Goal: Task Accomplishment & Management: Use online tool/utility

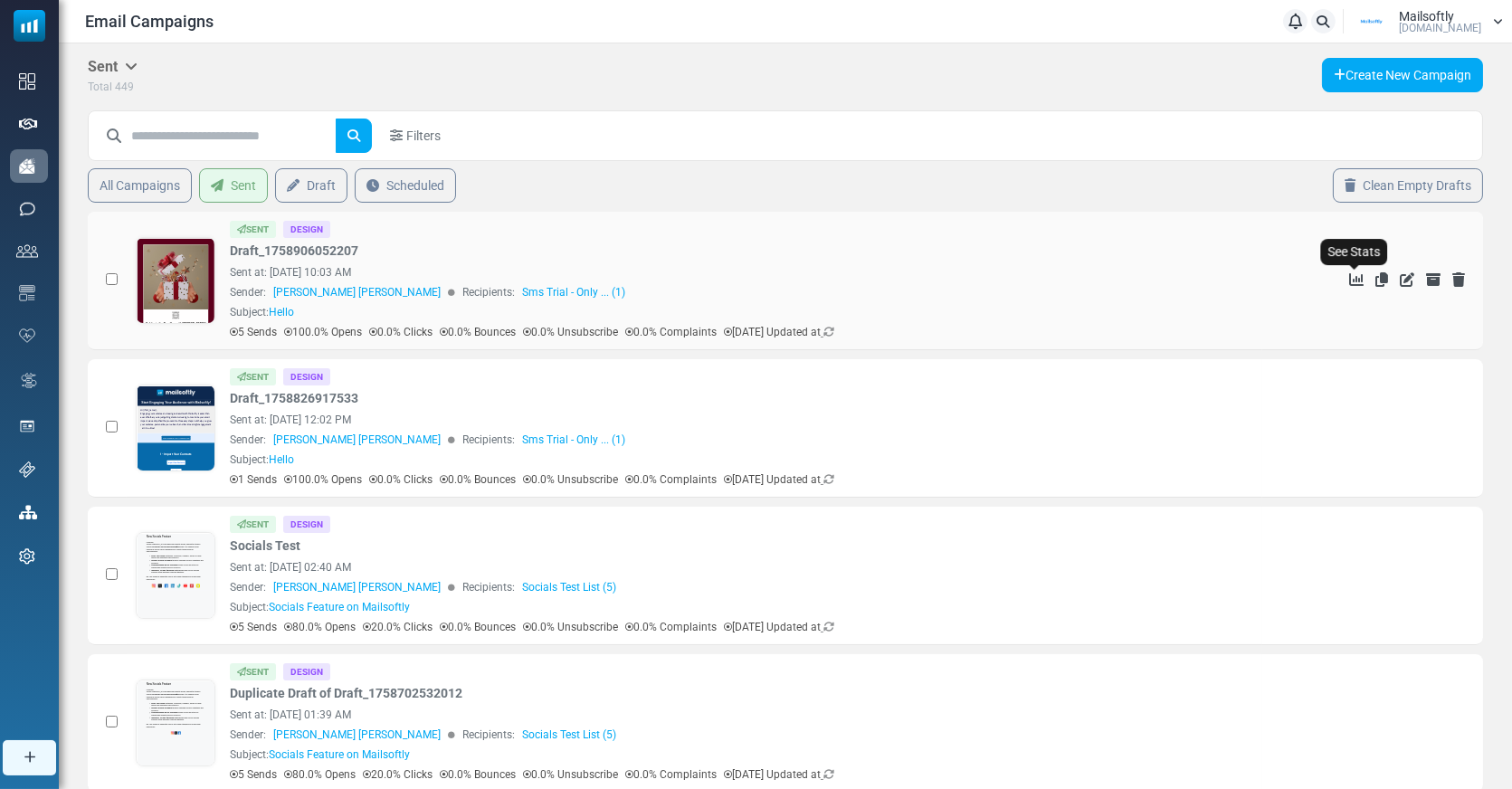
click at [1357, 275] on icon "See Stats" at bounding box center [1356, 280] width 15 height 15
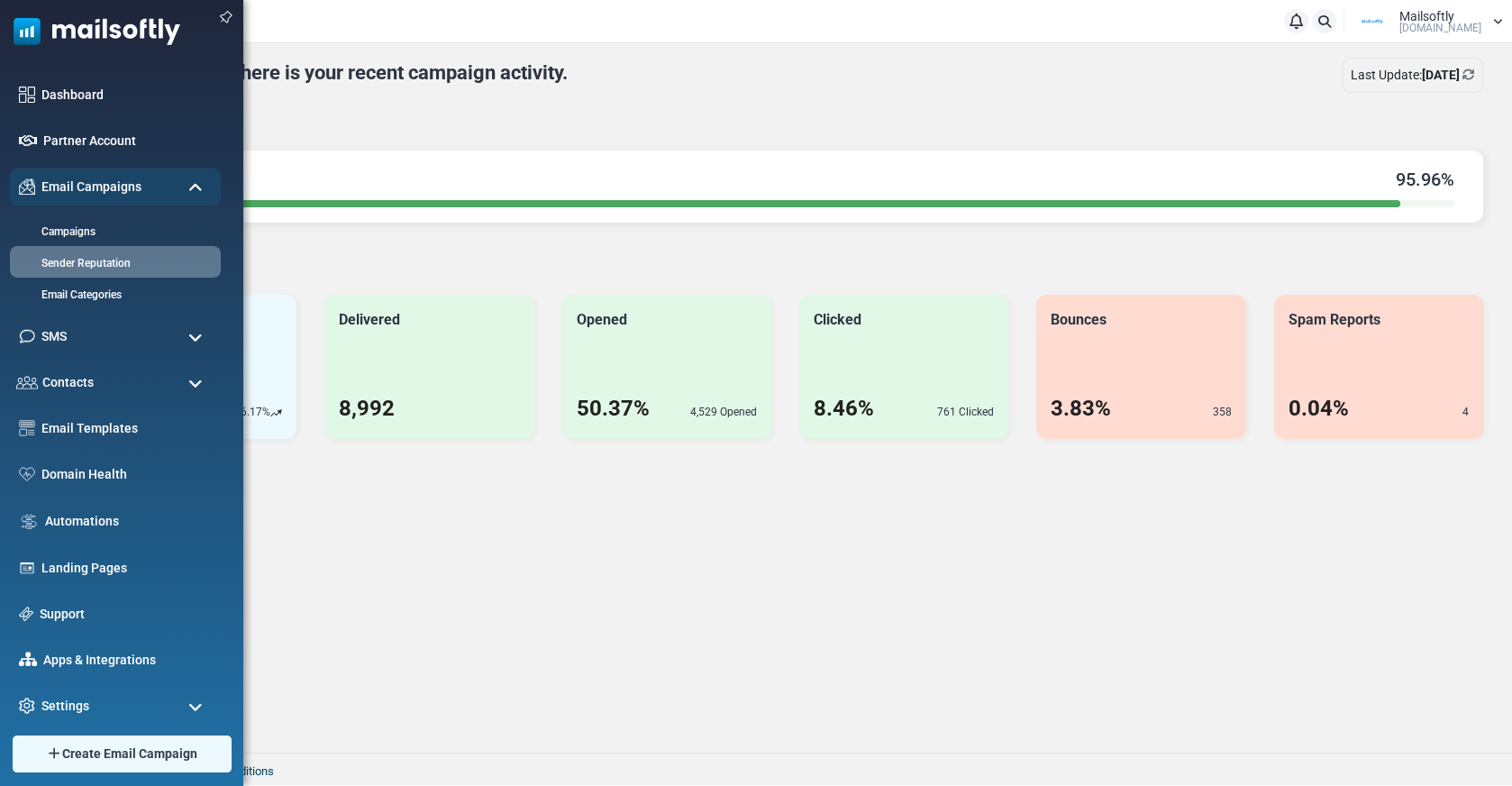
click at [197, 340] on span at bounding box center [196, 338] width 15 height 16
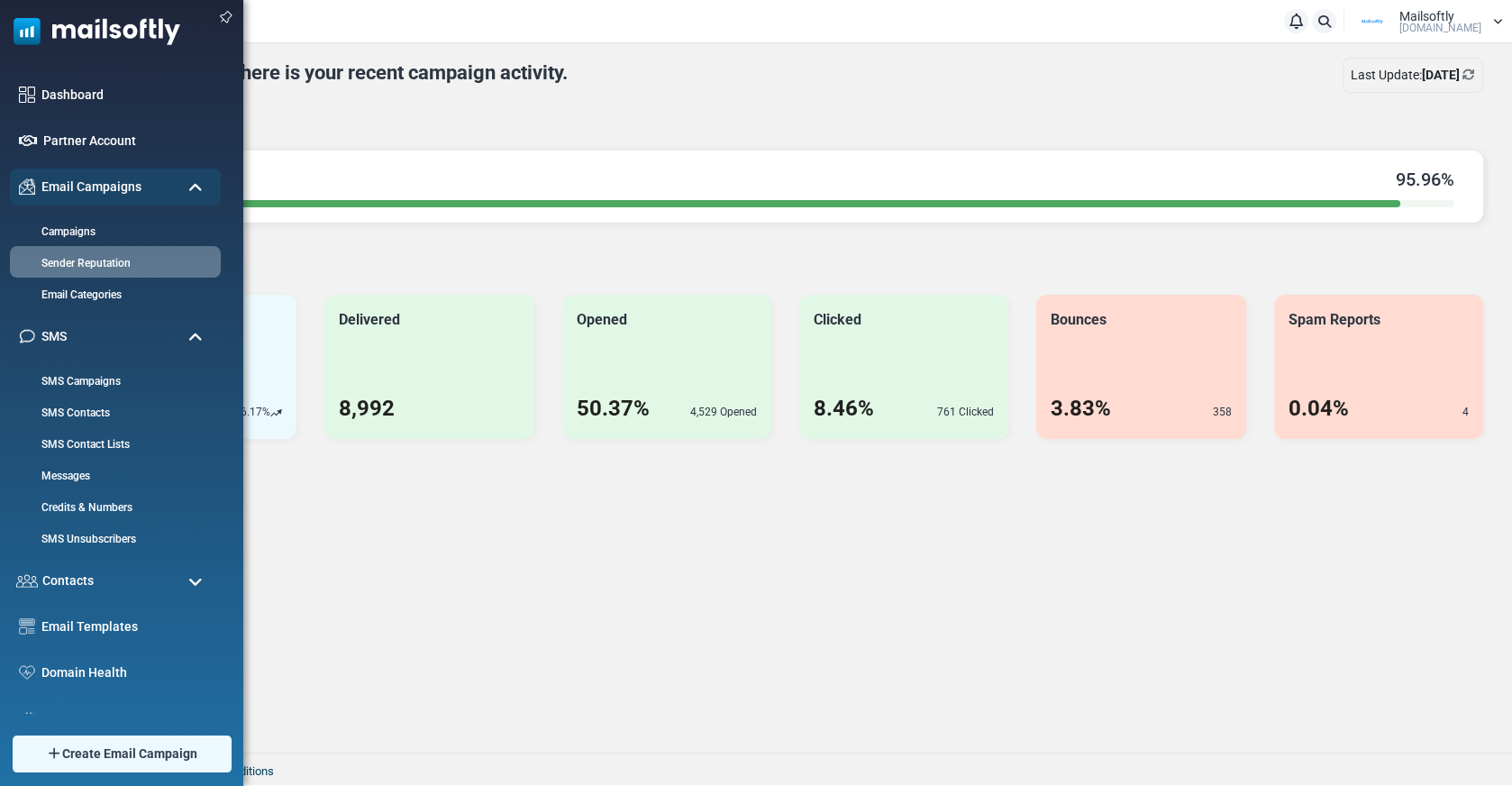
click at [197, 340] on span at bounding box center [196, 338] width 15 height 16
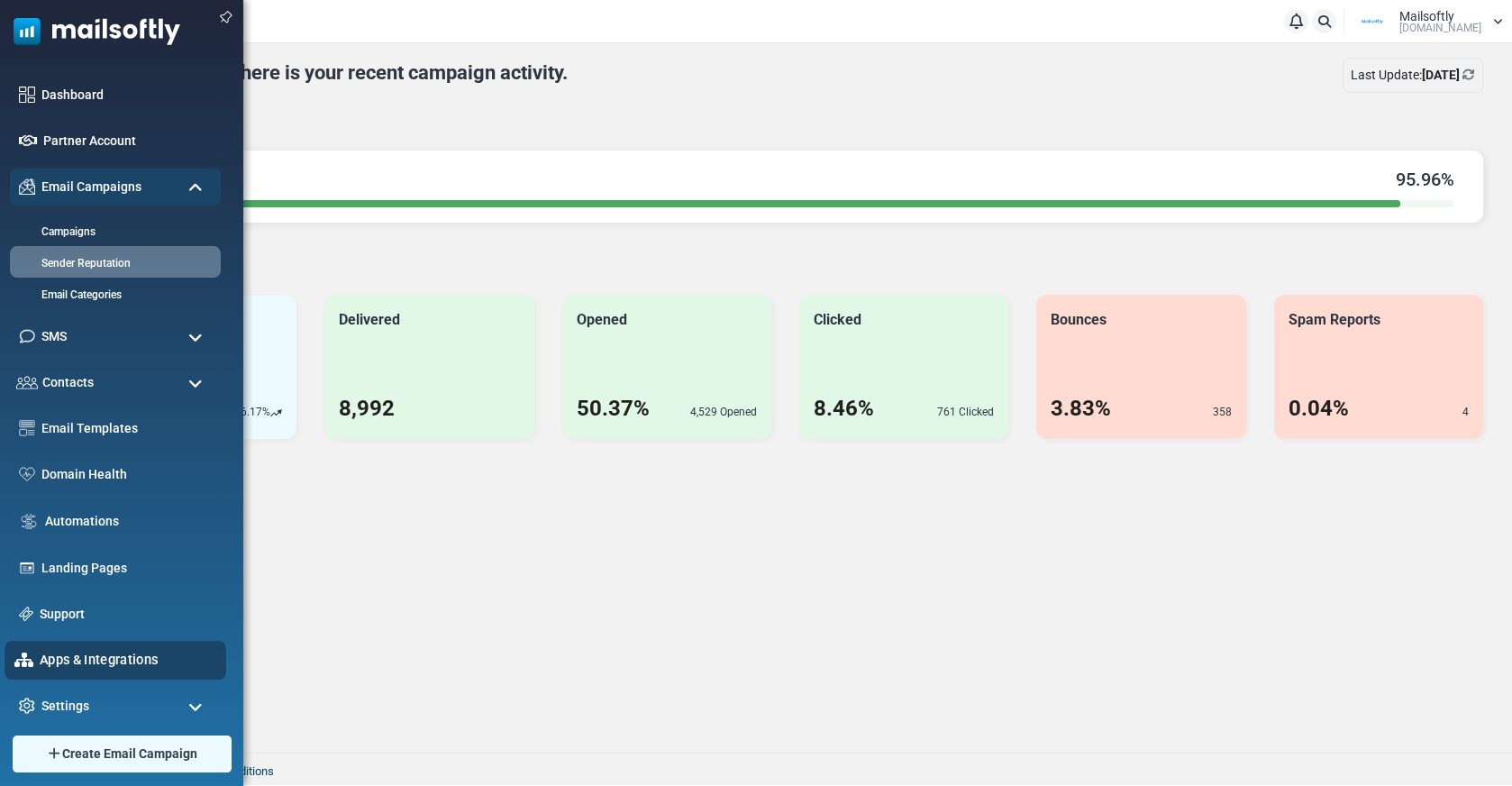
click at [78, 652] on link "Apps & Integrations" at bounding box center [128, 660] width 177 height 20
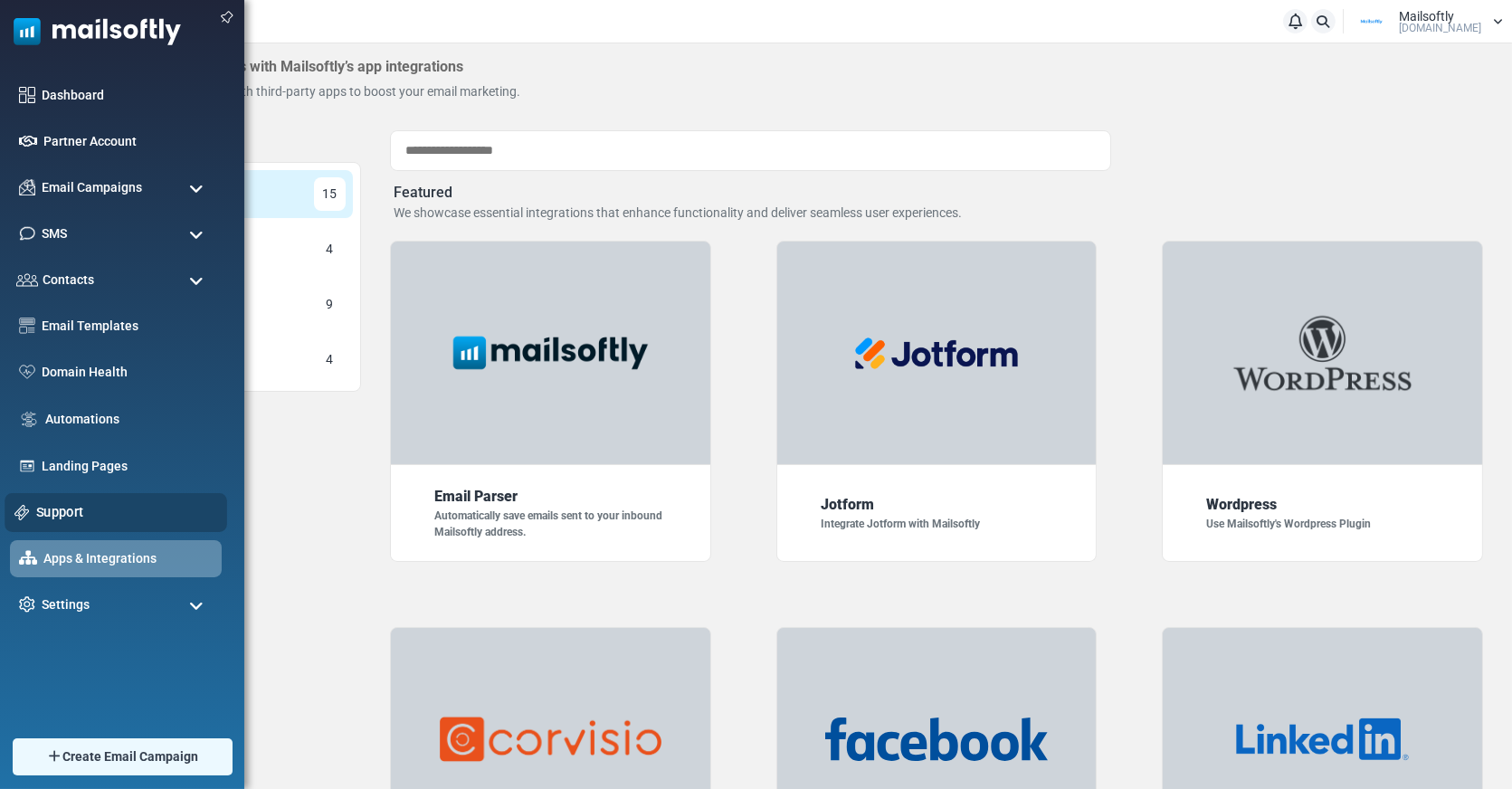
click at [70, 520] on link "Support" at bounding box center [127, 513] width 181 height 20
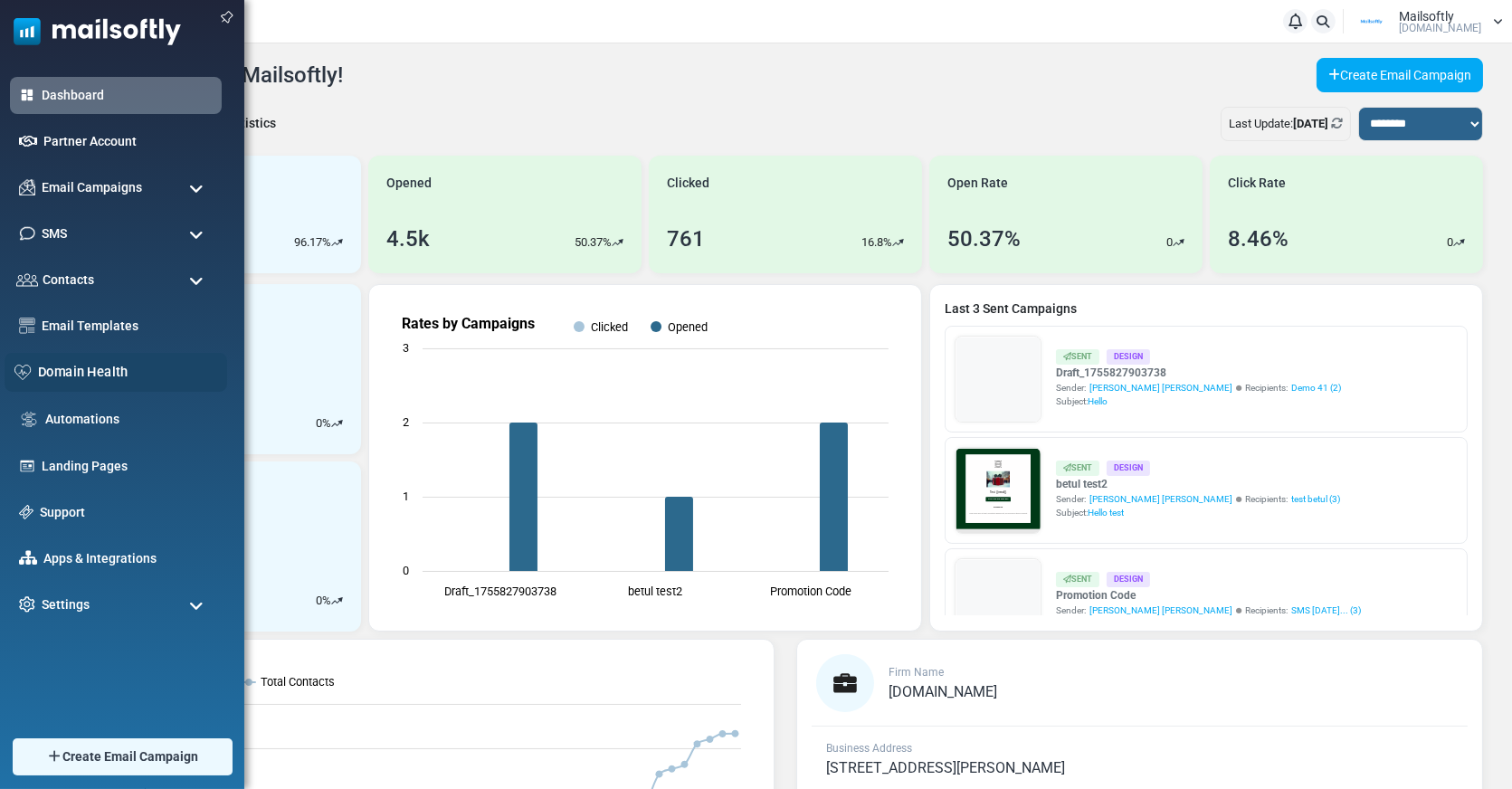
click at [115, 363] on link "Domain Health" at bounding box center [128, 372] width 179 height 20
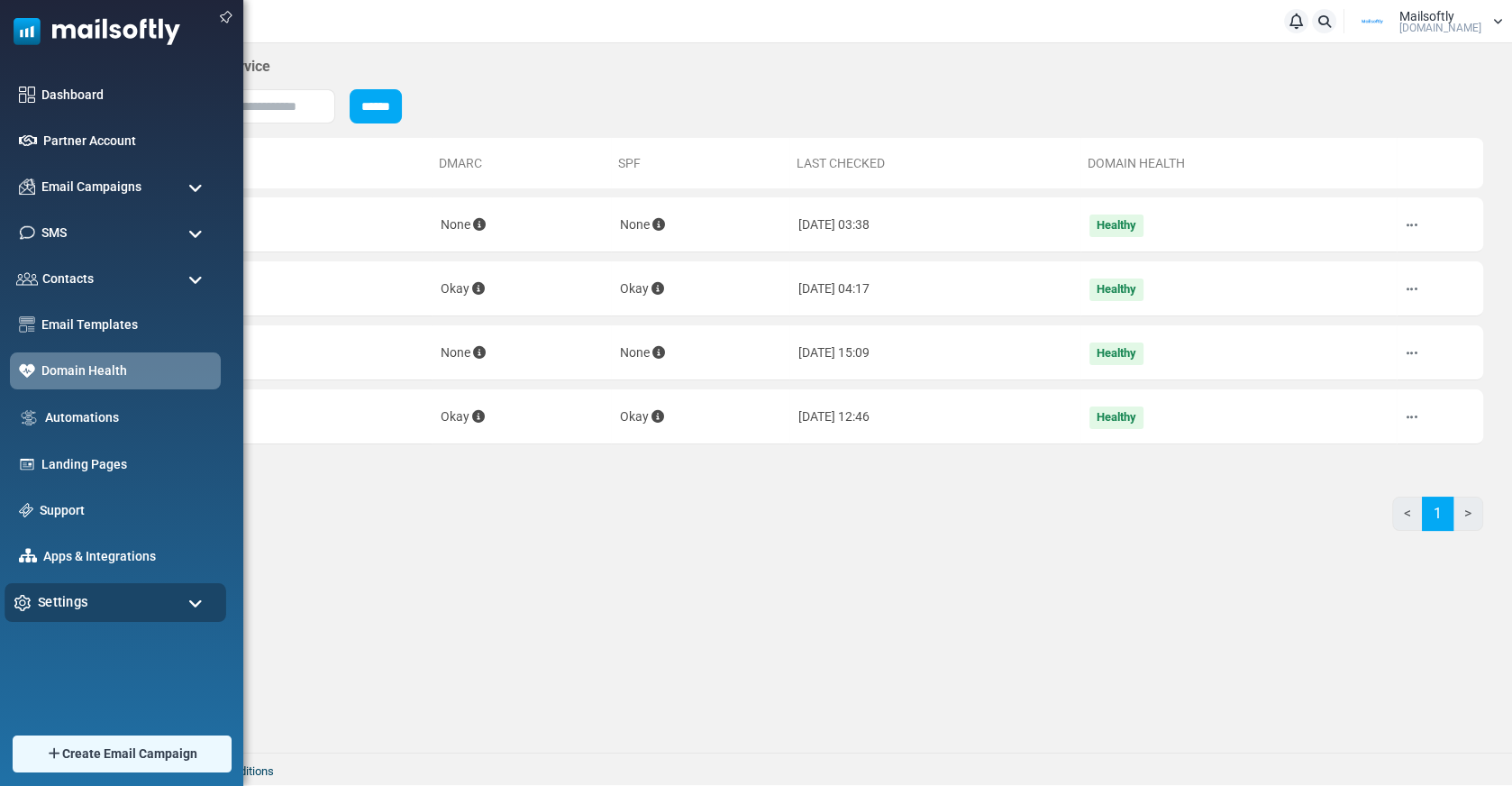
click at [148, 601] on div "Settings" at bounding box center [115, 602] width 221 height 39
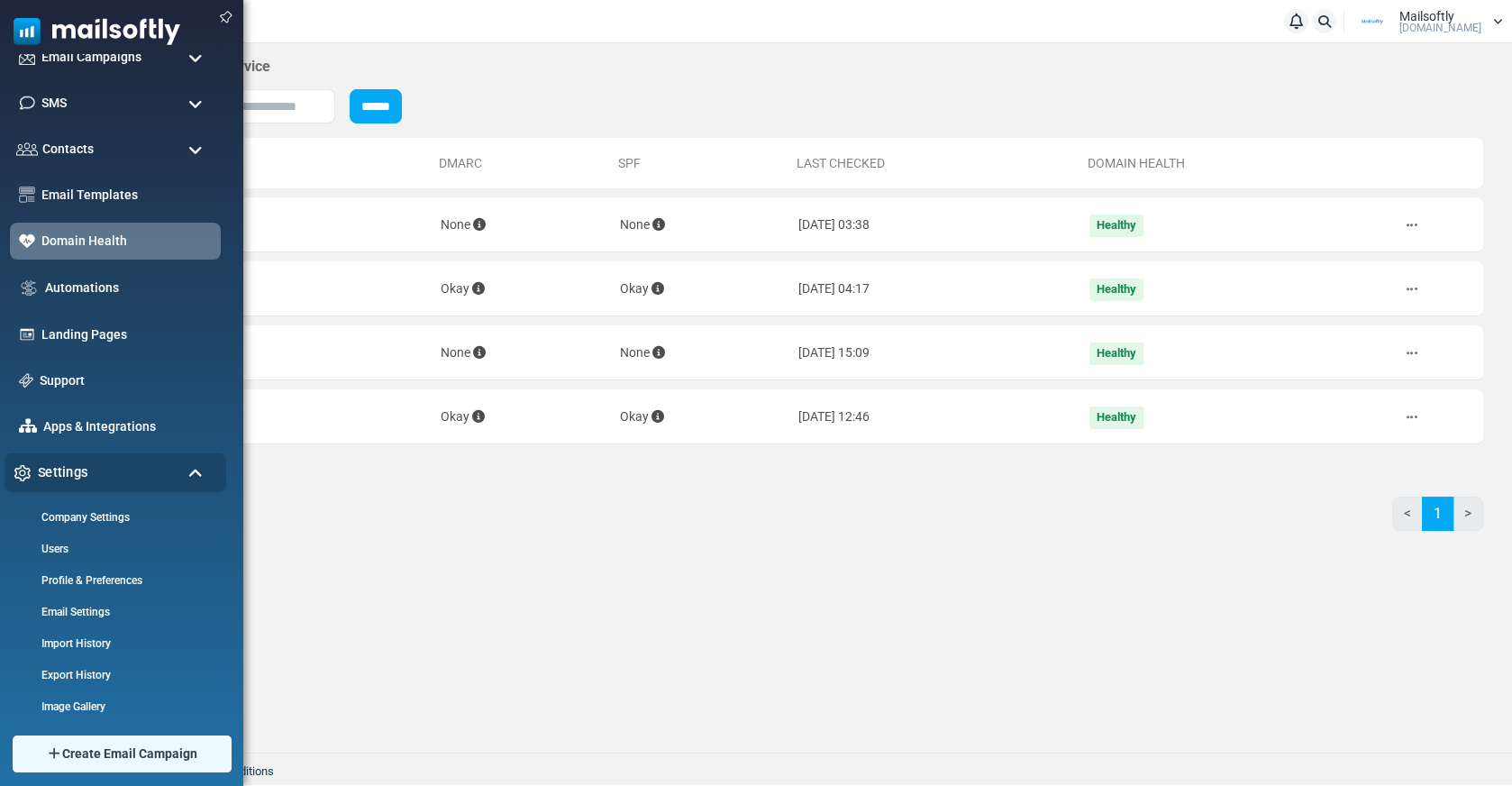
scroll to position [136, 0]
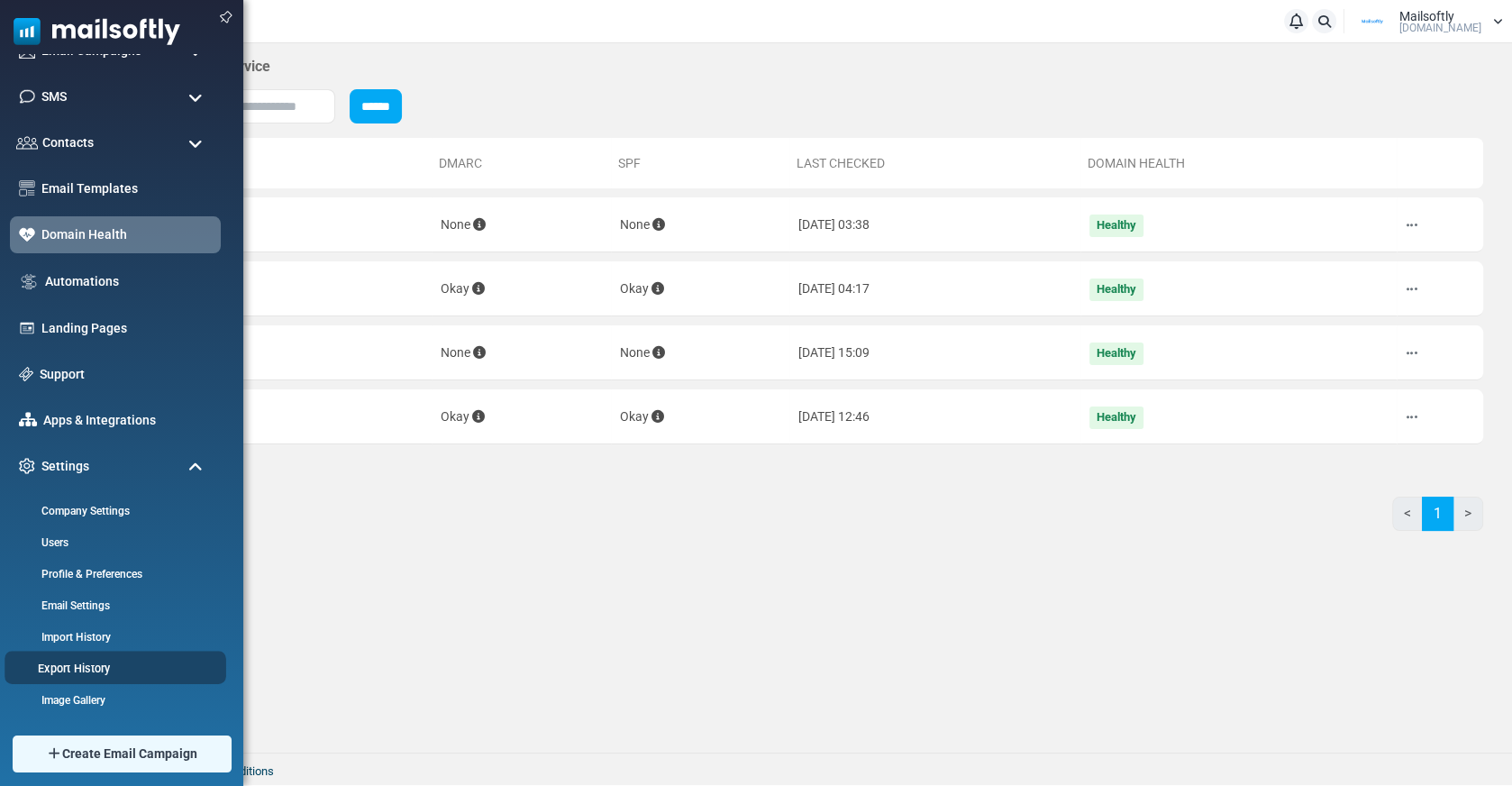
click at [83, 665] on link "Export History" at bounding box center [112, 668] width 216 height 17
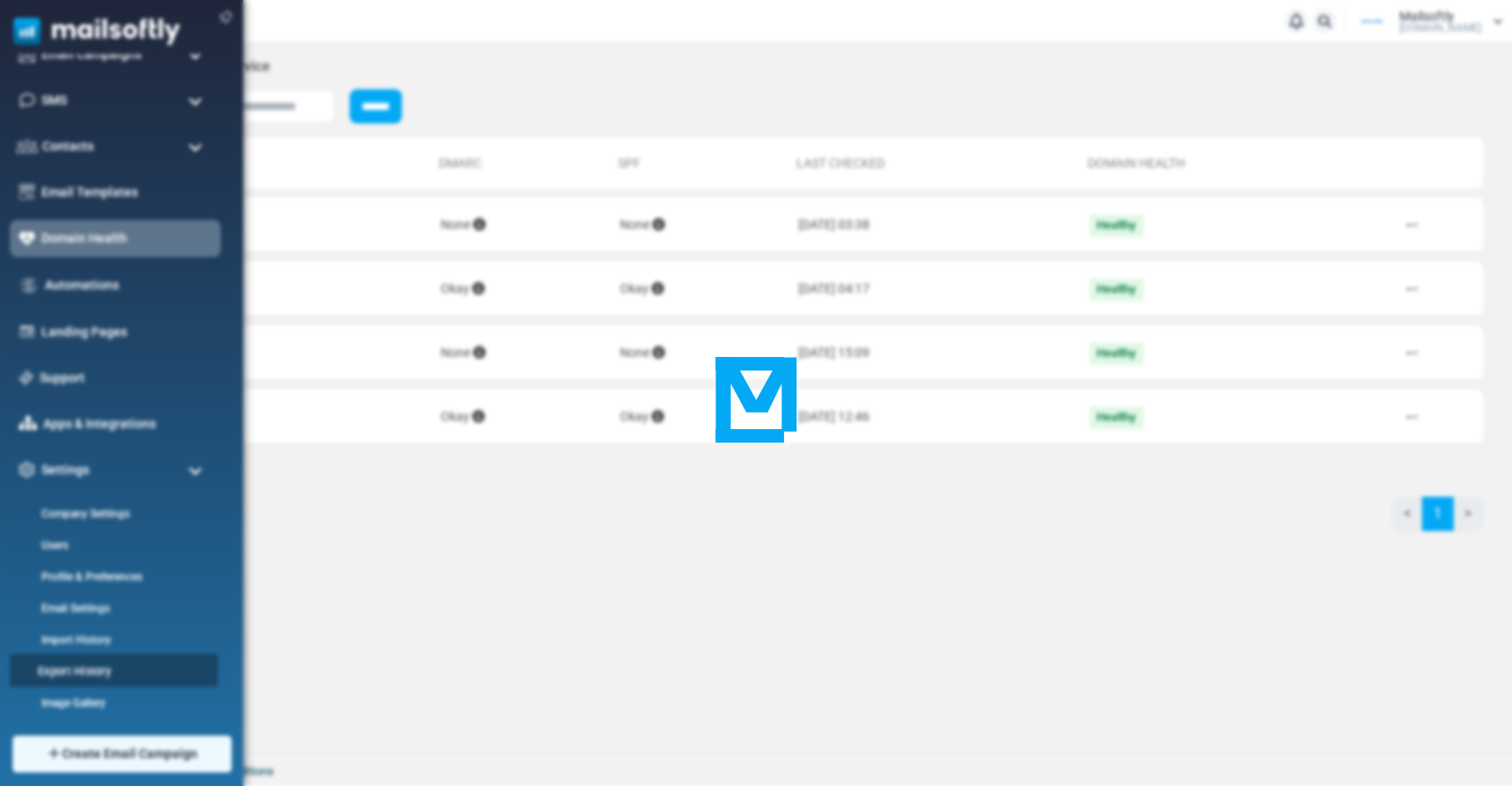
scroll to position [0, 0]
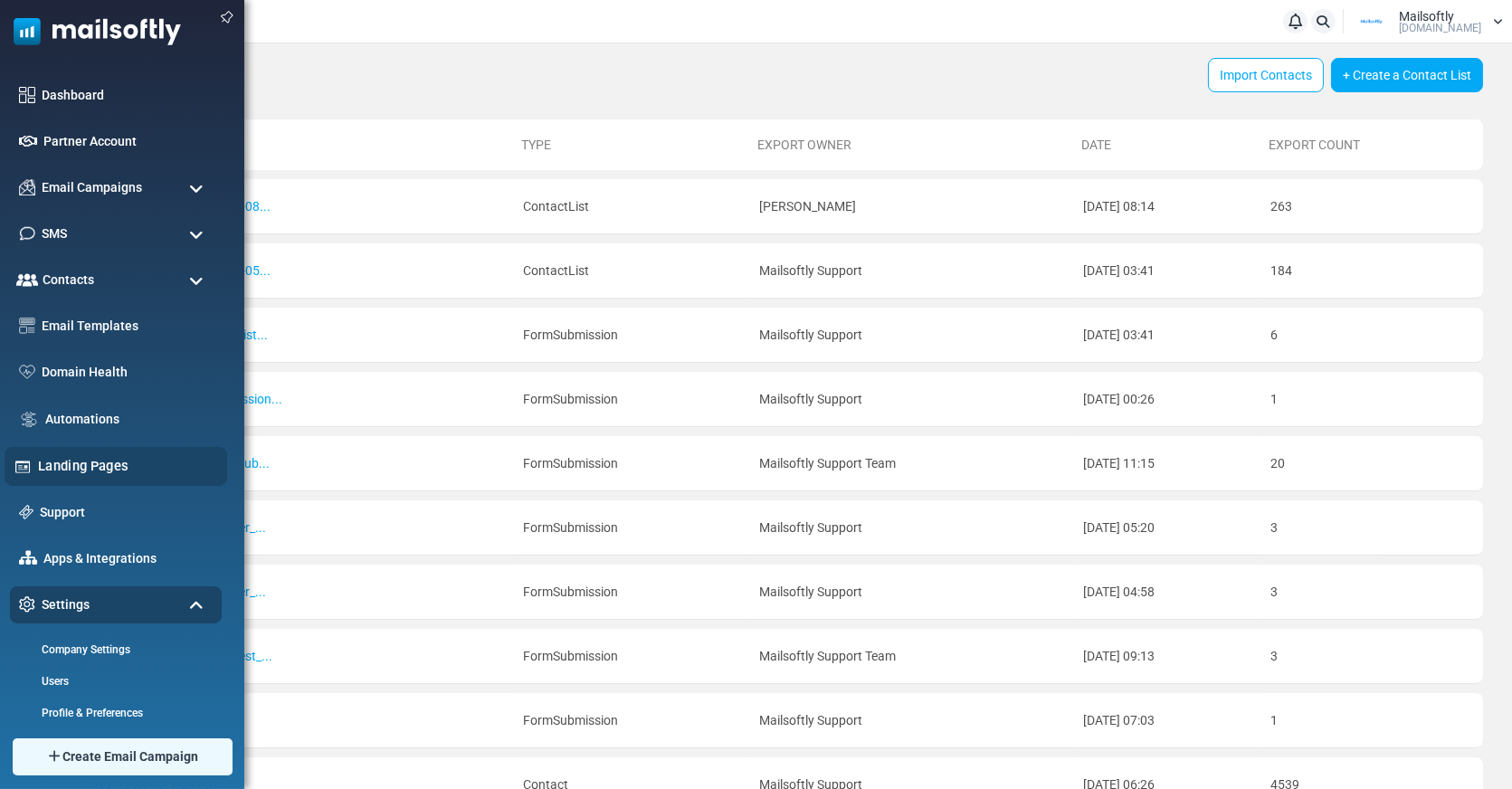
click at [107, 457] on link "Landing Pages" at bounding box center [128, 466] width 179 height 20
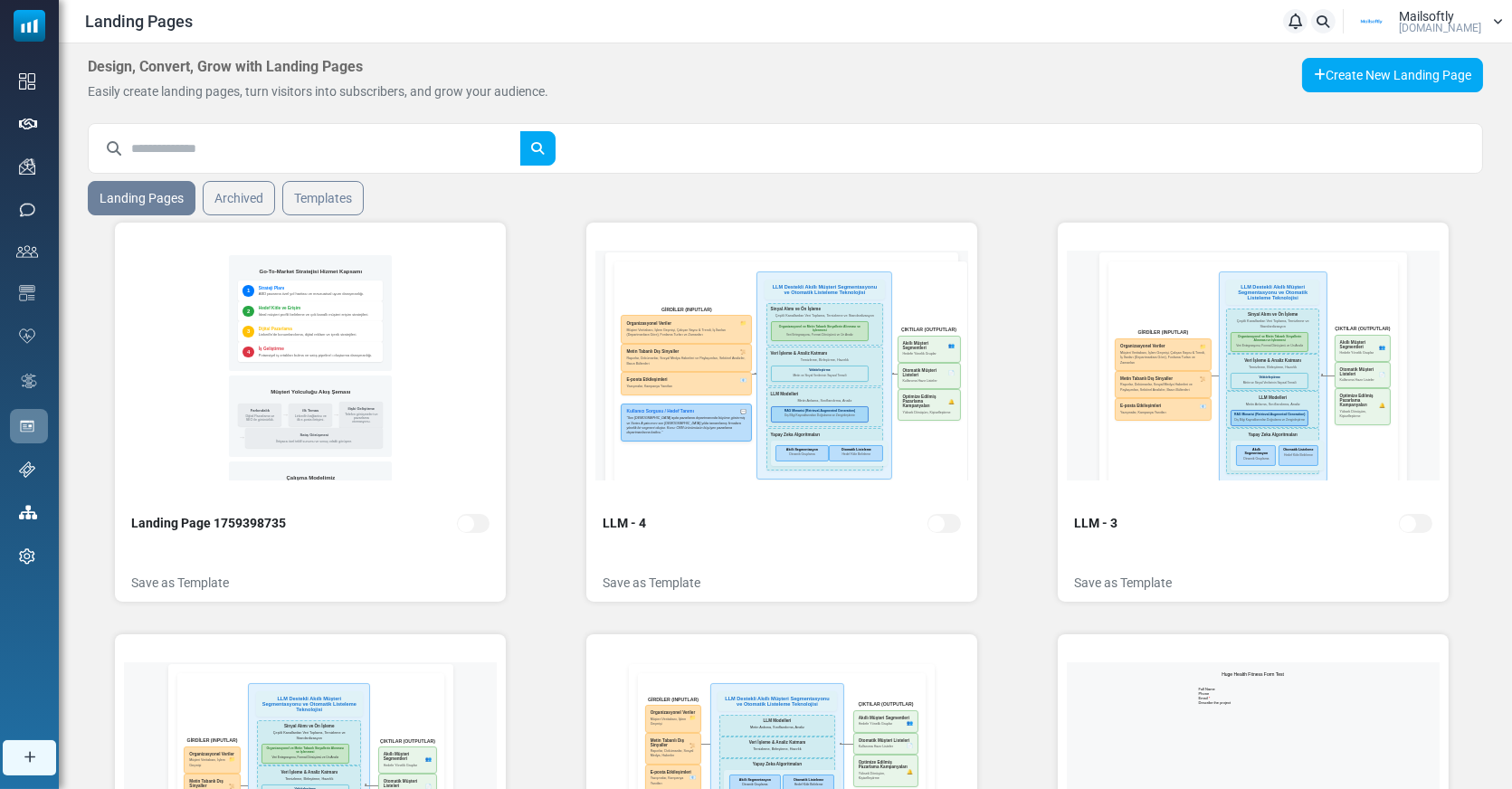
click at [277, 138] on input "text" at bounding box center [325, 148] width 389 height 35
type input "*****"
click at [519, 131] on button "submit" at bounding box center [537, 148] width 37 height 35
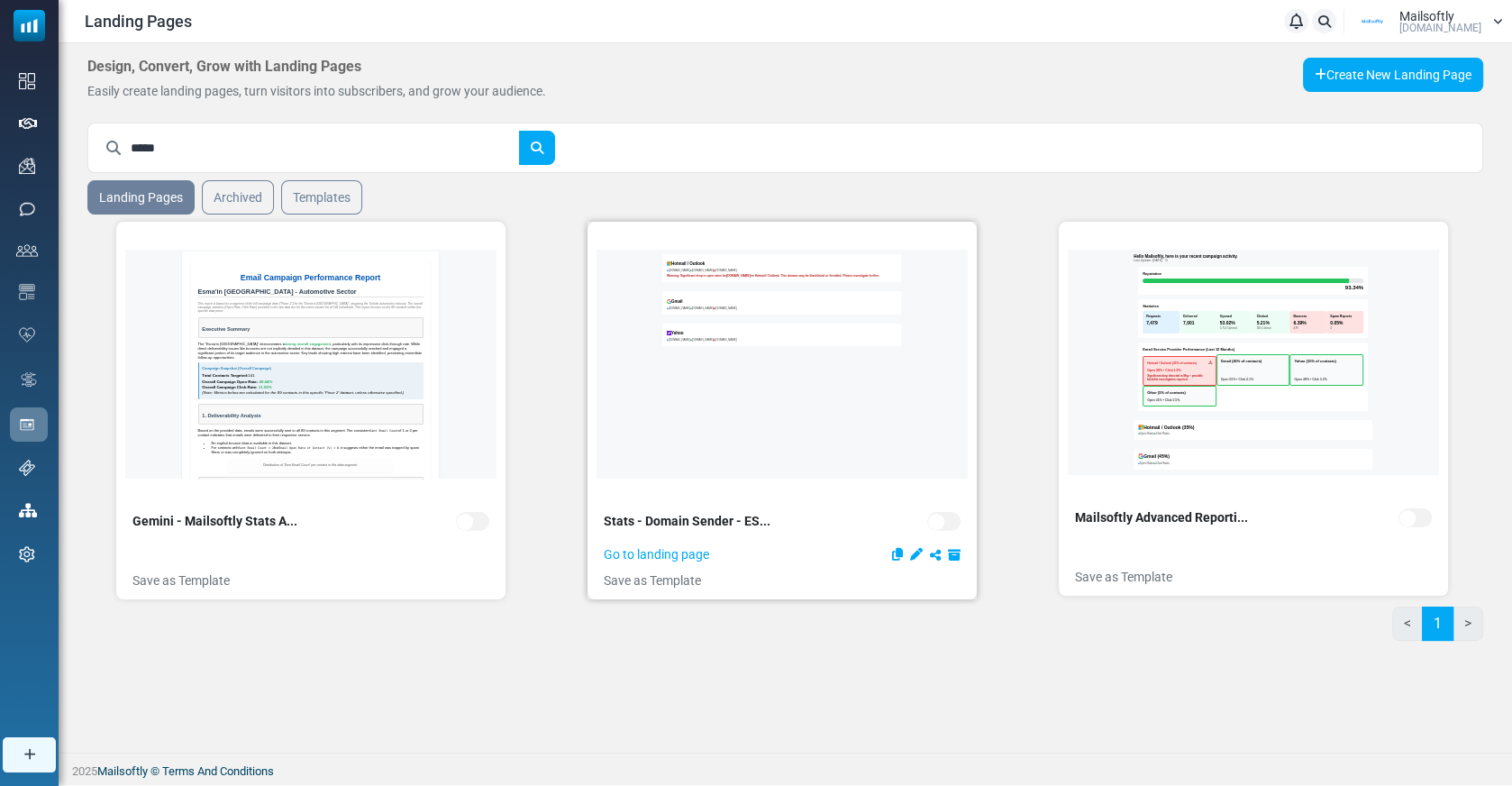
click at [916, 550] on icon at bounding box center [916, 554] width 13 height 13
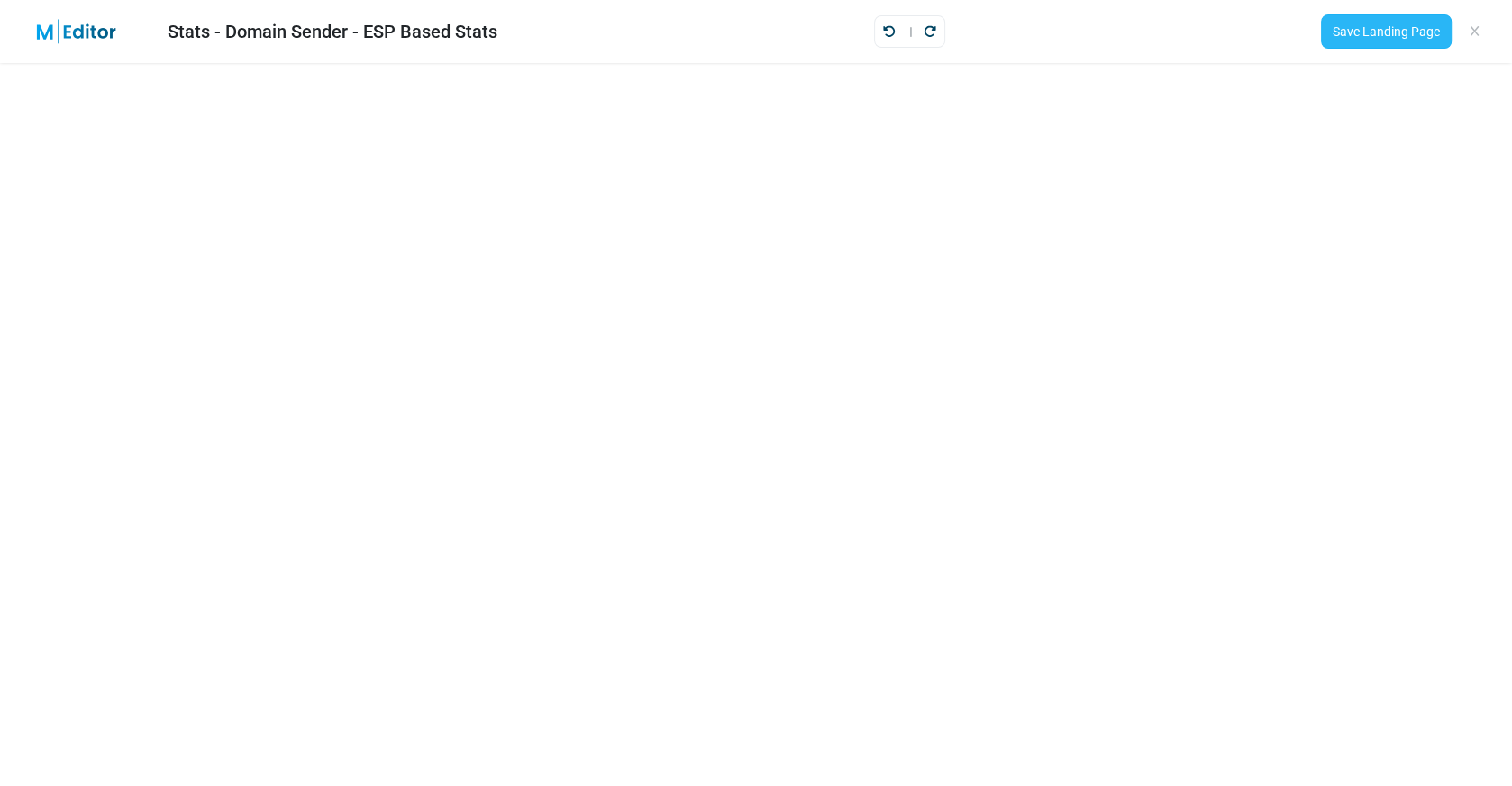
click at [1398, 30] on link "Save Landing Page" at bounding box center [1385, 32] width 130 height 35
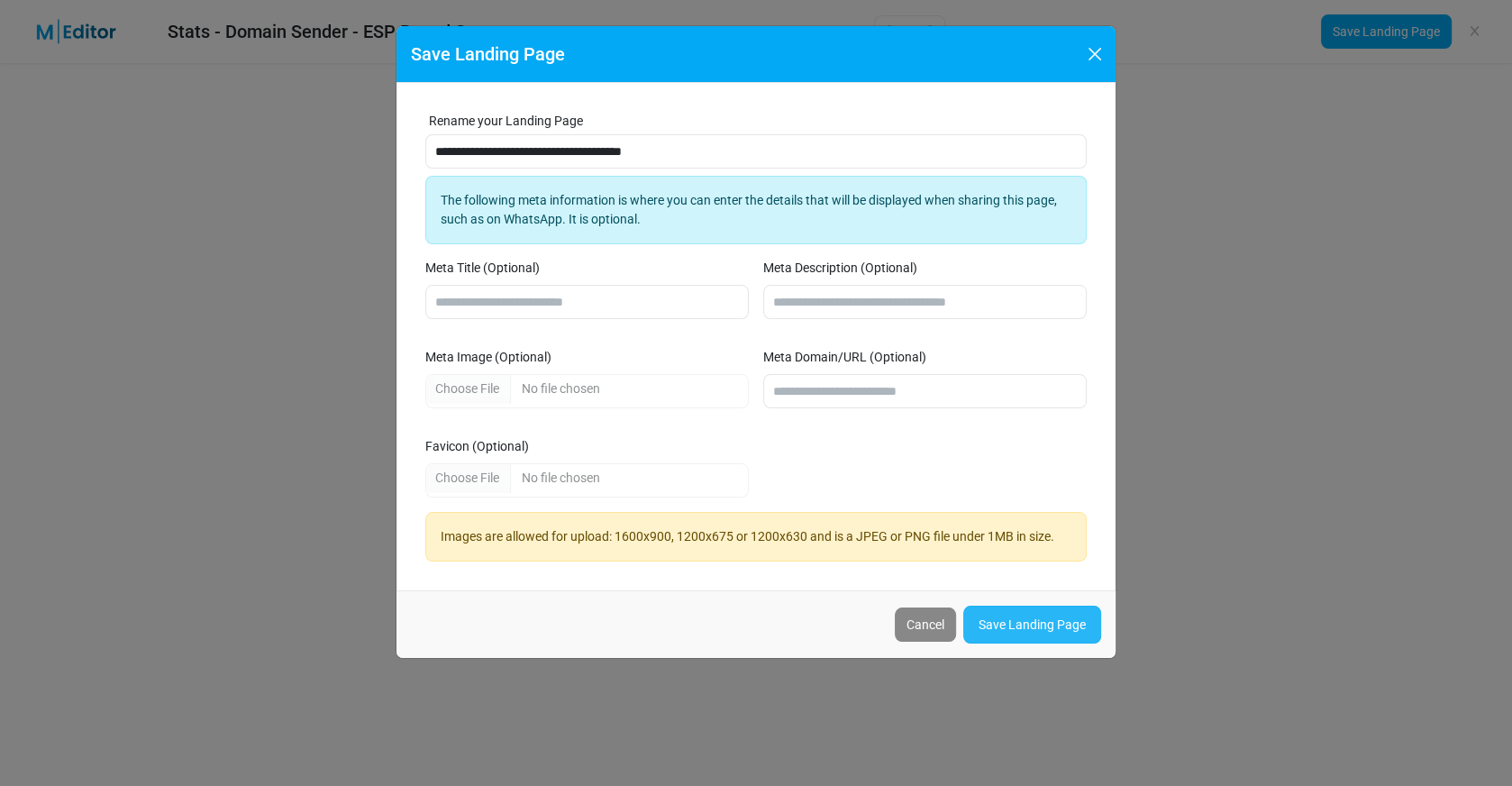
click at [1043, 619] on link "Save Landing Page" at bounding box center [1032, 625] width 138 height 38
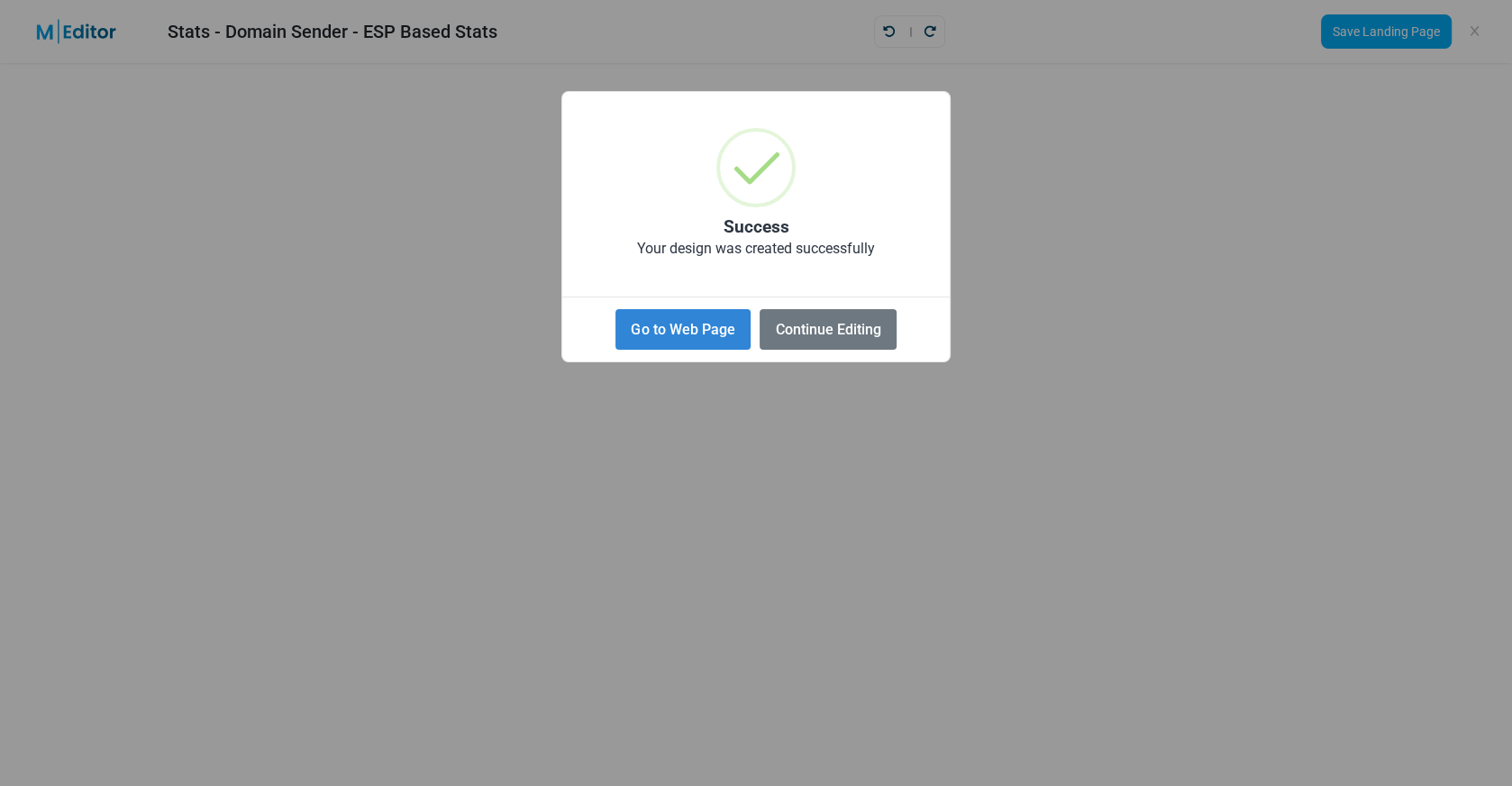
click at [631, 307] on div "Go to Web Page No Continue Editing" at bounding box center [756, 325] width 387 height 57
click at [656, 324] on button "Go to Web Page" at bounding box center [683, 329] width 135 height 40
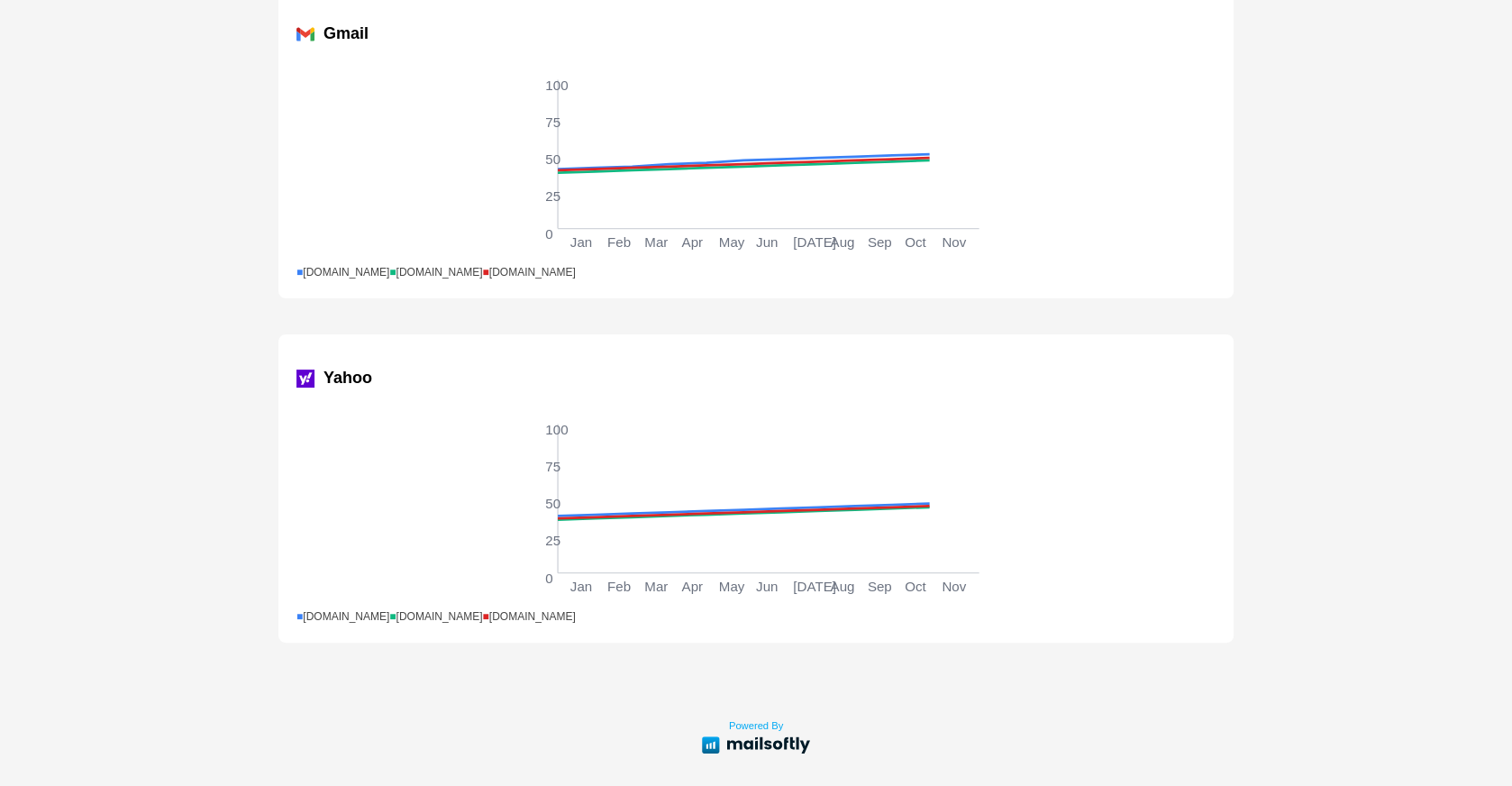
scroll to position [411, 0]
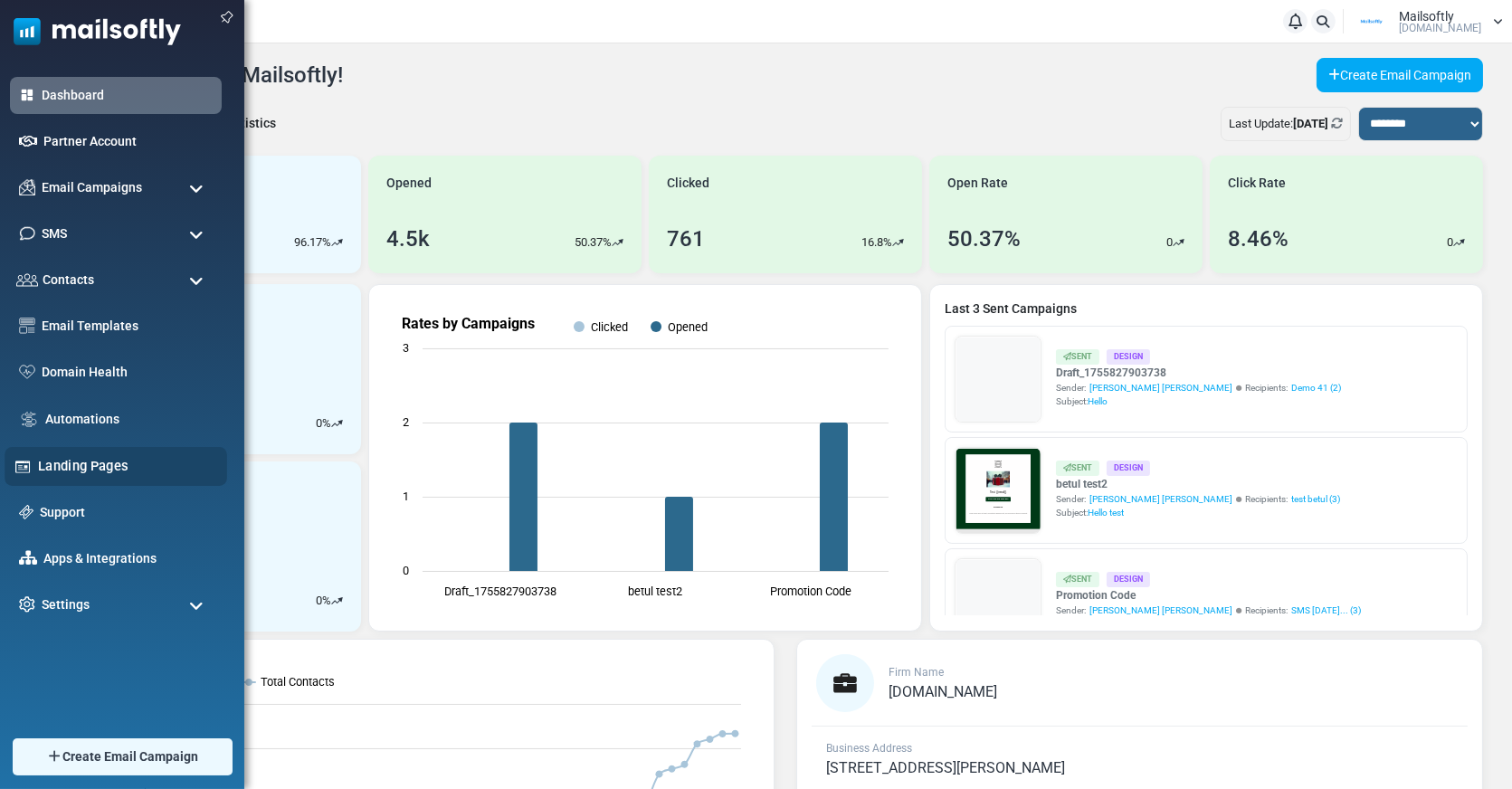
click at [61, 470] on link "Landing Pages" at bounding box center [128, 466] width 179 height 20
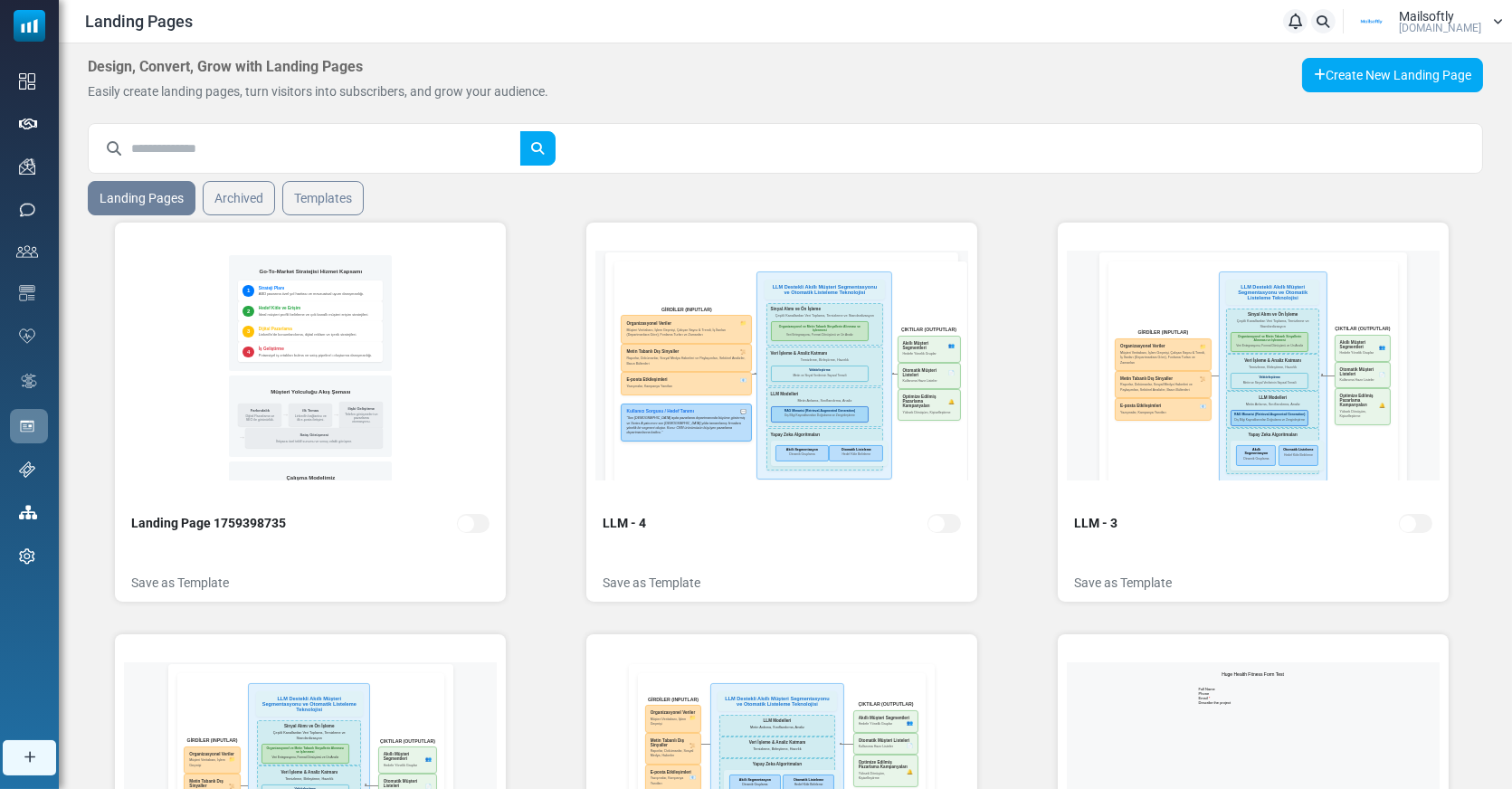
click at [263, 154] on input "text" at bounding box center [325, 148] width 389 height 35
type input "*****"
click at [519, 131] on button "submit" at bounding box center [537, 148] width 37 height 35
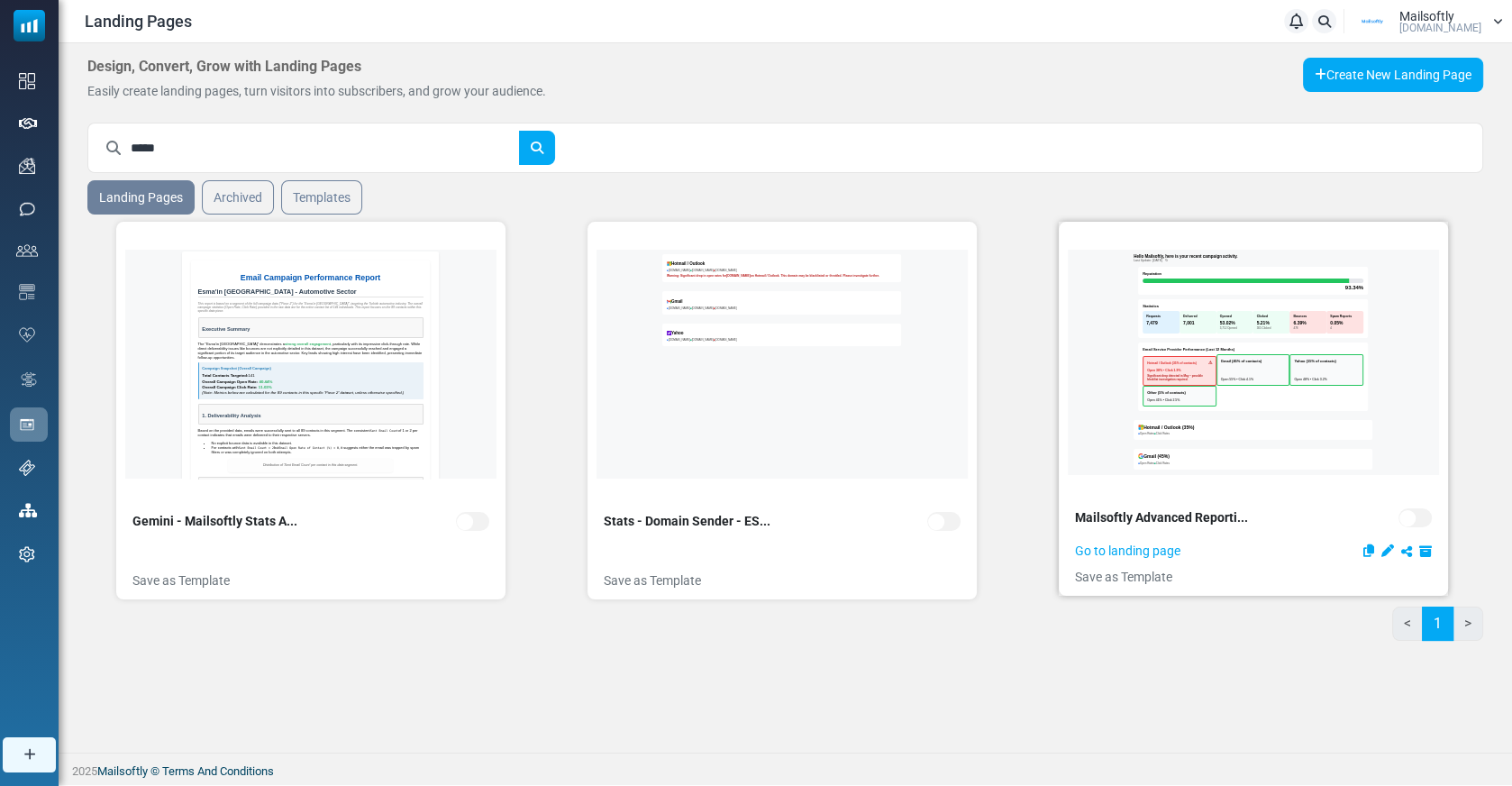
click at [1387, 545] on icon at bounding box center [1387, 551] width 13 height 13
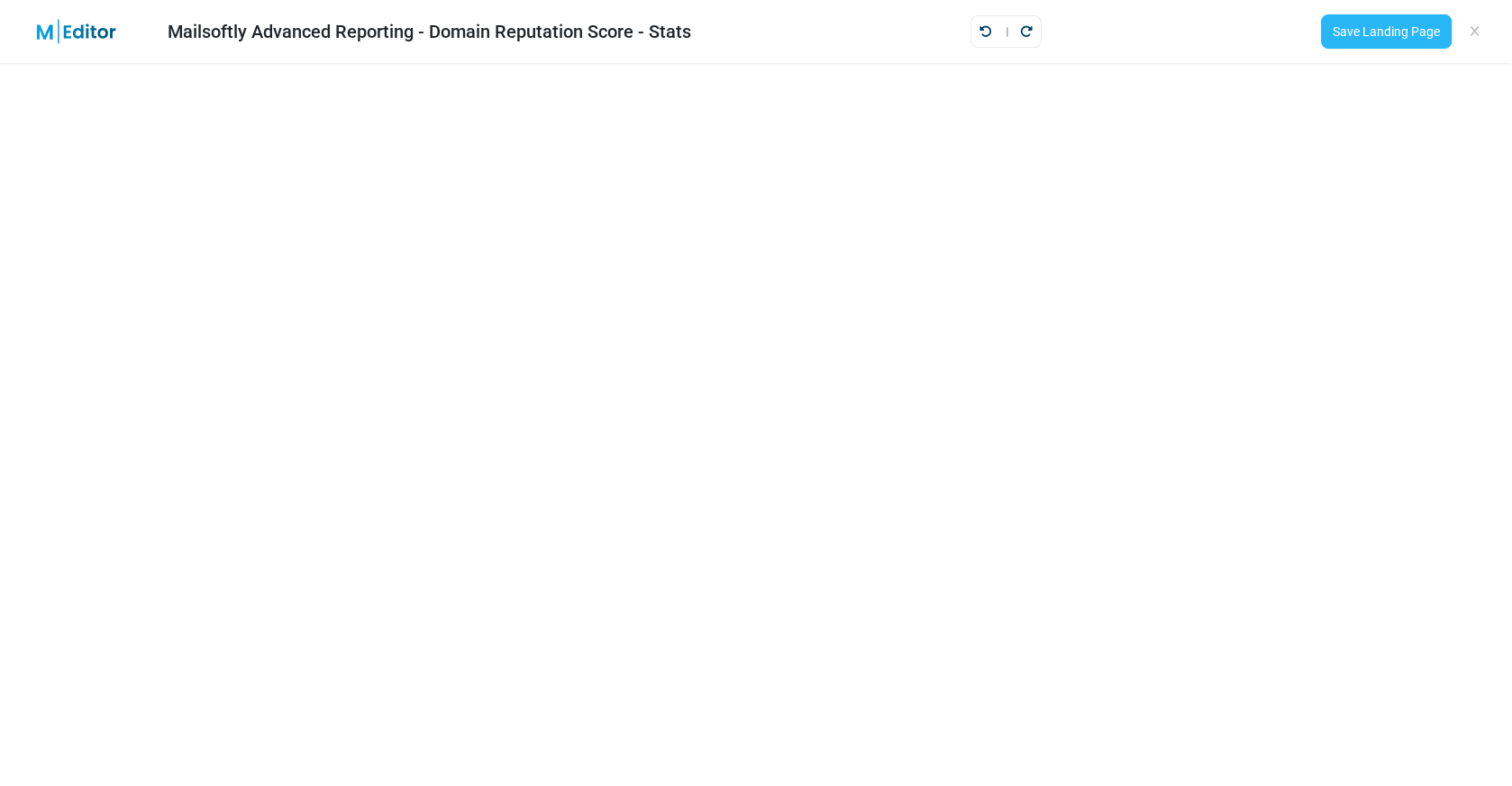
click at [1351, 27] on link "Save Landing Page" at bounding box center [1385, 32] width 130 height 35
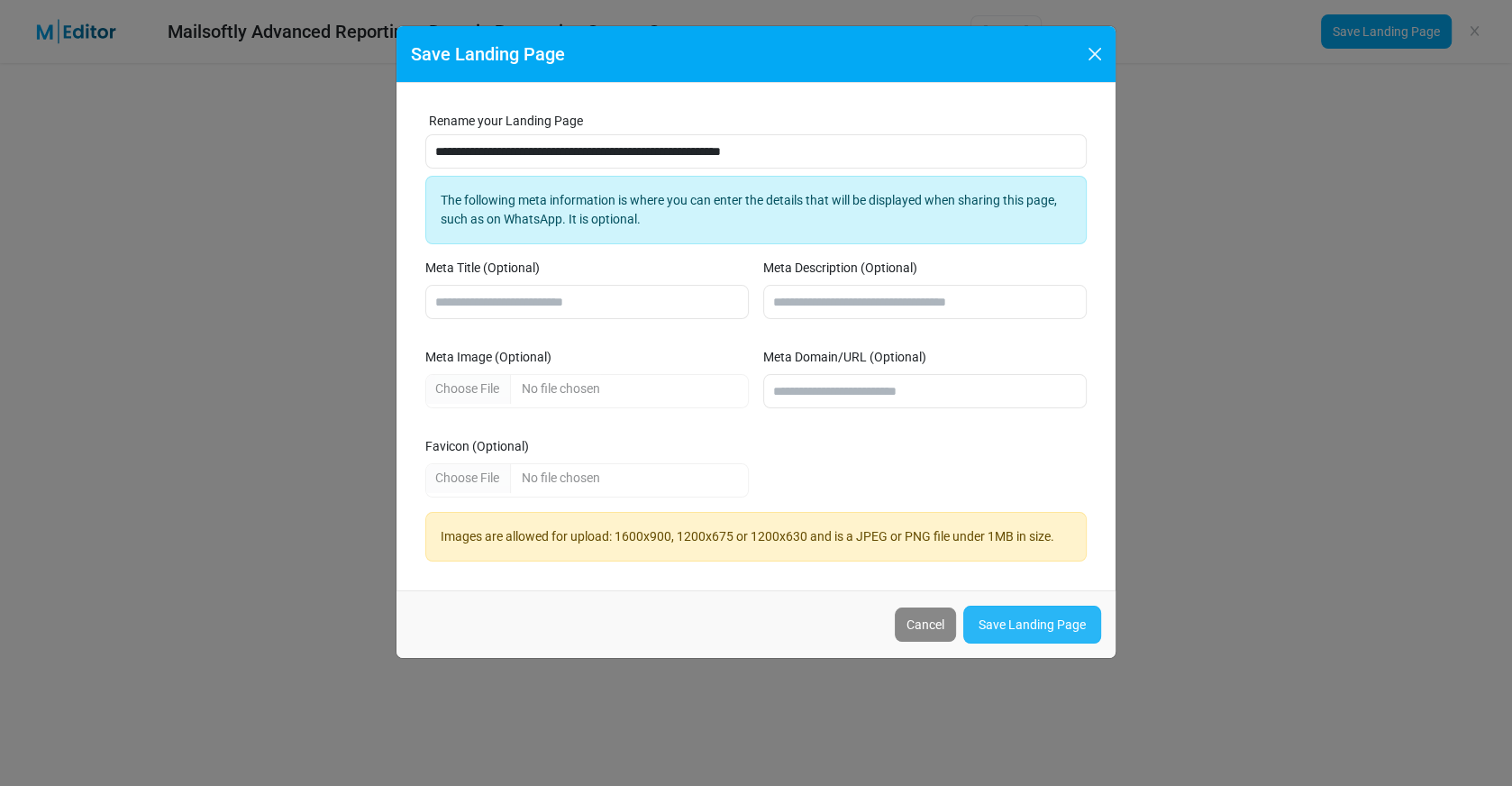
click at [1052, 620] on link "Save Landing Page" at bounding box center [1032, 625] width 138 height 38
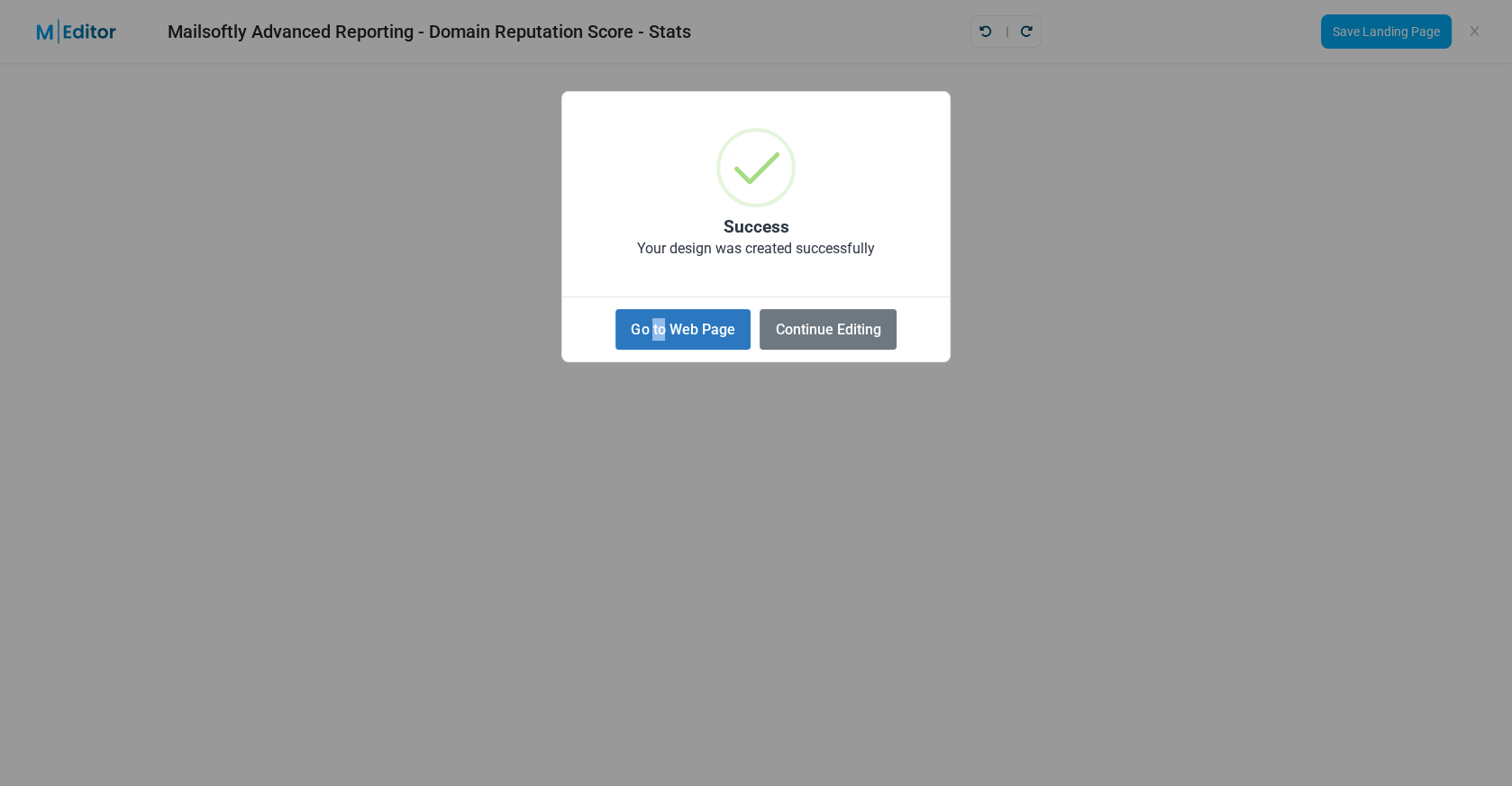
click at [621, 319] on button "Go to Web Page" at bounding box center [683, 329] width 135 height 40
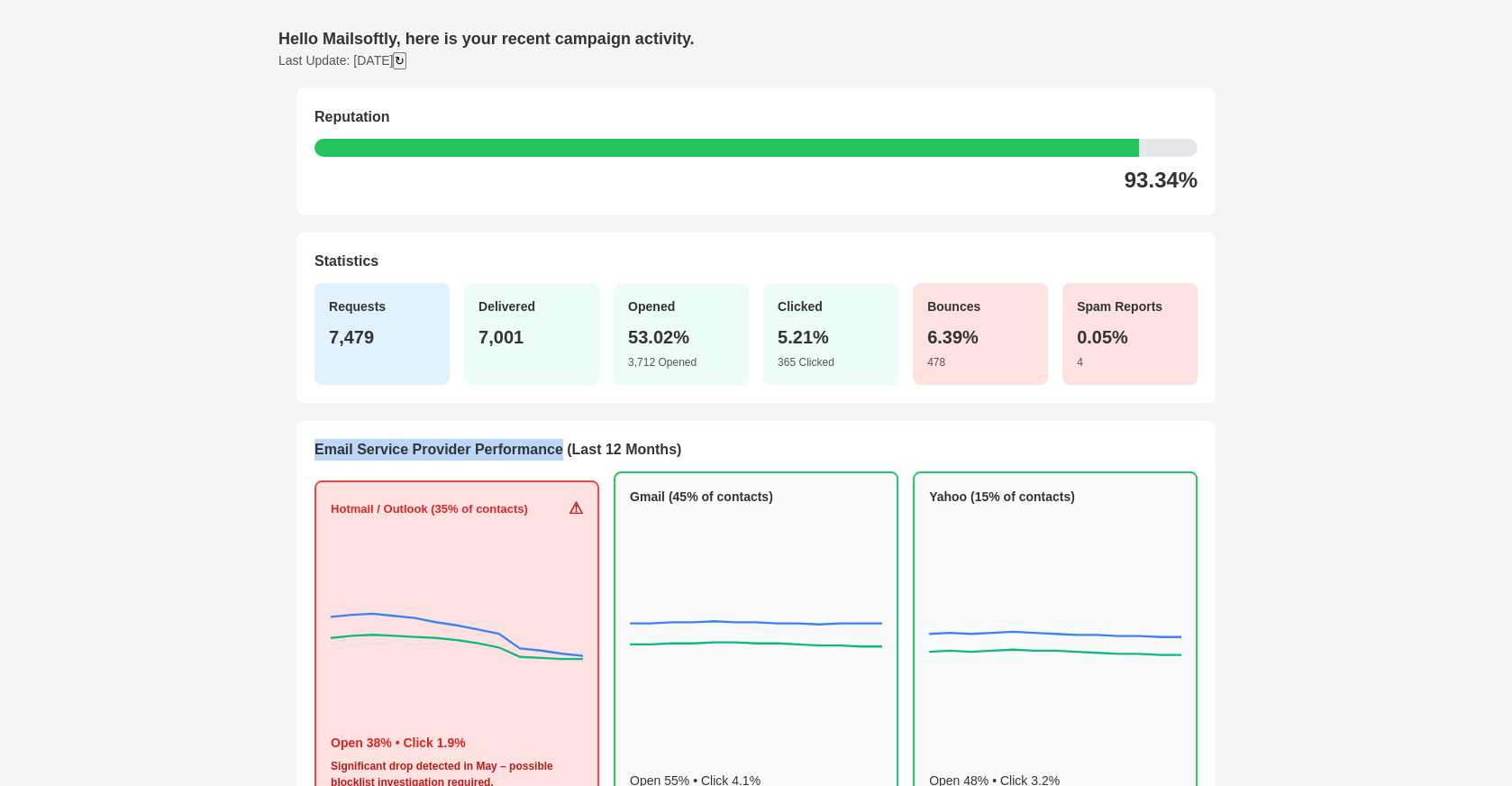
drag, startPoint x: 311, startPoint y: 446, endPoint x: 559, endPoint y: 451, distance: 248.1
click at [559, 451] on section "Email Service Provider Performance (Last 12 Months) Hotmail / Outlook (35% of c…" at bounding box center [756, 771] width 919 height 701
drag, startPoint x: 562, startPoint y: 446, endPoint x: 298, endPoint y: 460, distance: 264.4
click at [298, 460] on section "Email Service Provider Performance (Last 12 Months) Hotmail / Outlook (35% of c…" at bounding box center [756, 771] width 919 height 701
copy h2 "Email Service Provider Performance"
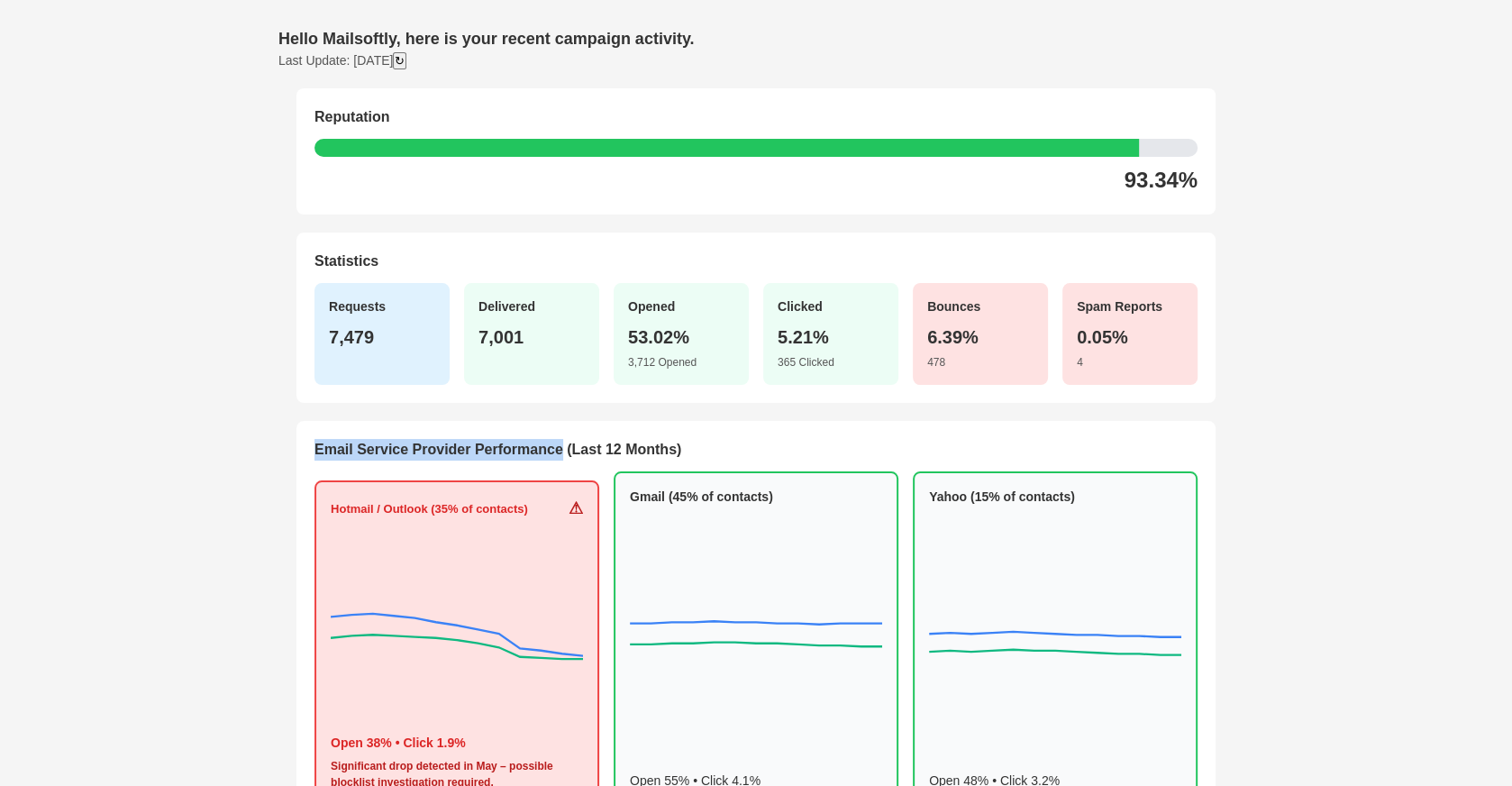
copy h2 "Email Service Provider Performance"
